Goal: Use online tool/utility: Use online tool/utility

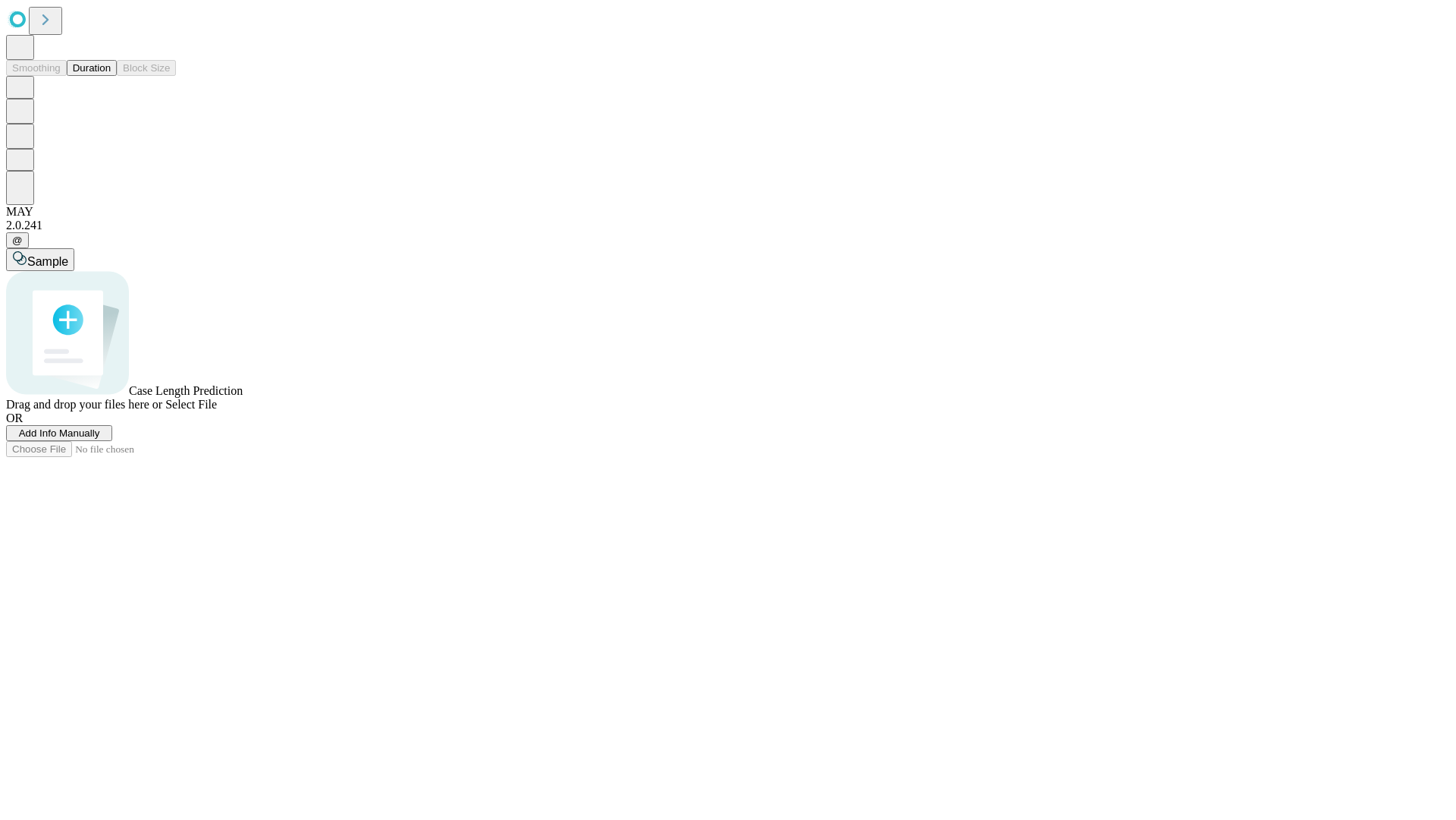
click at [216, 411] on span "Select File" at bounding box center [191, 404] width 52 height 13
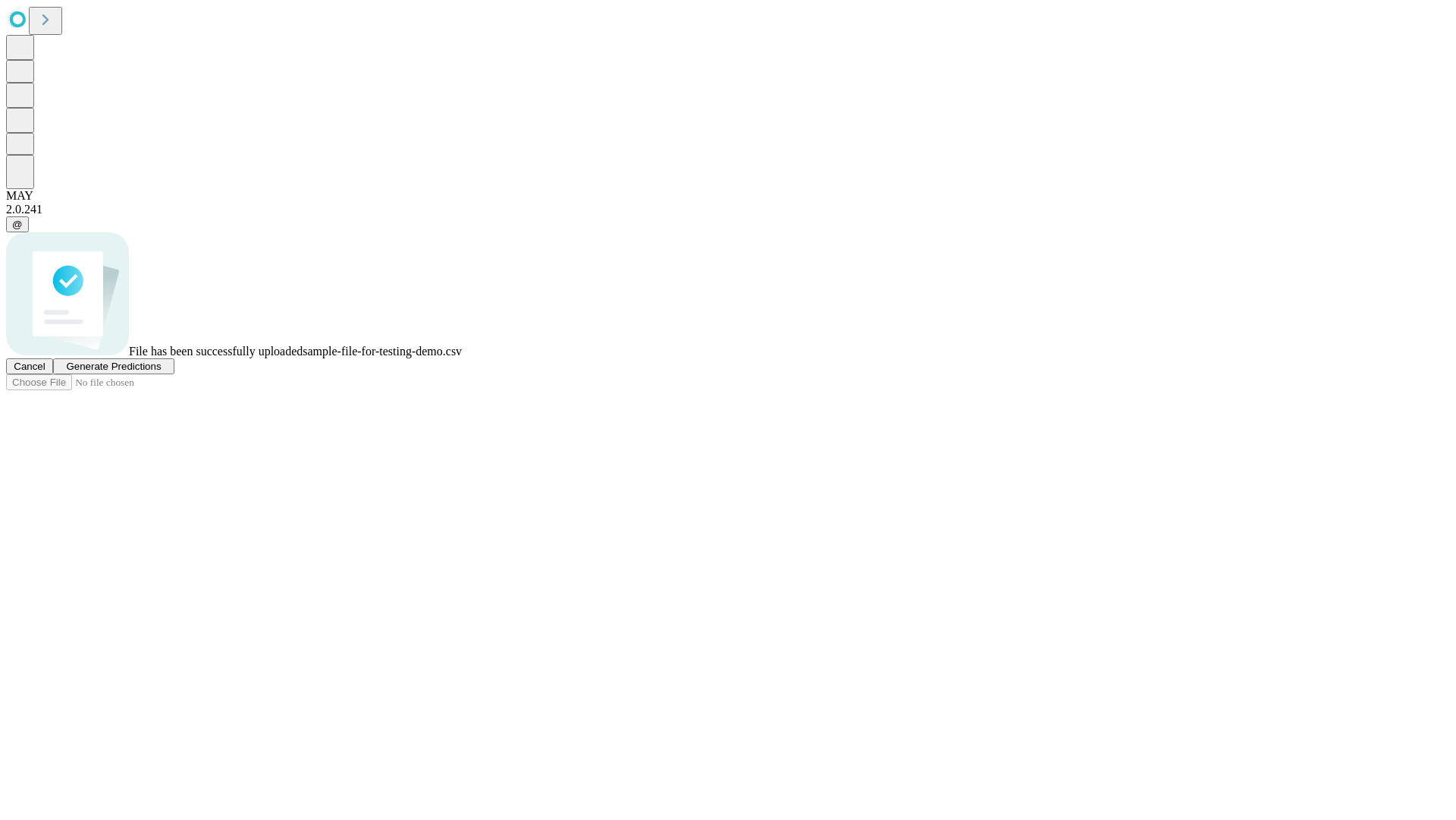
click at [161, 372] on span "Generate Predictions" at bounding box center [113, 366] width 95 height 11
